Goal: Register for event/course

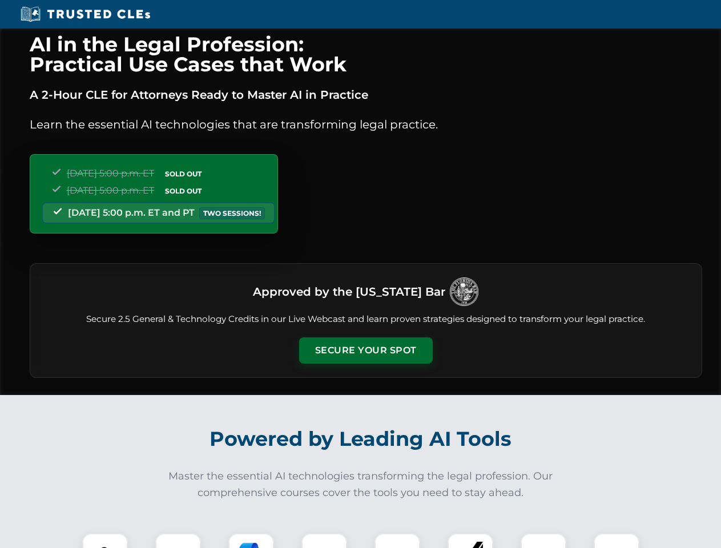
click at [366, 351] on button "Secure Your Spot" at bounding box center [366, 351] width 134 height 26
click at [105, 541] on img at bounding box center [105, 556] width 33 height 33
